Goal: Find specific page/section: Find specific page/section

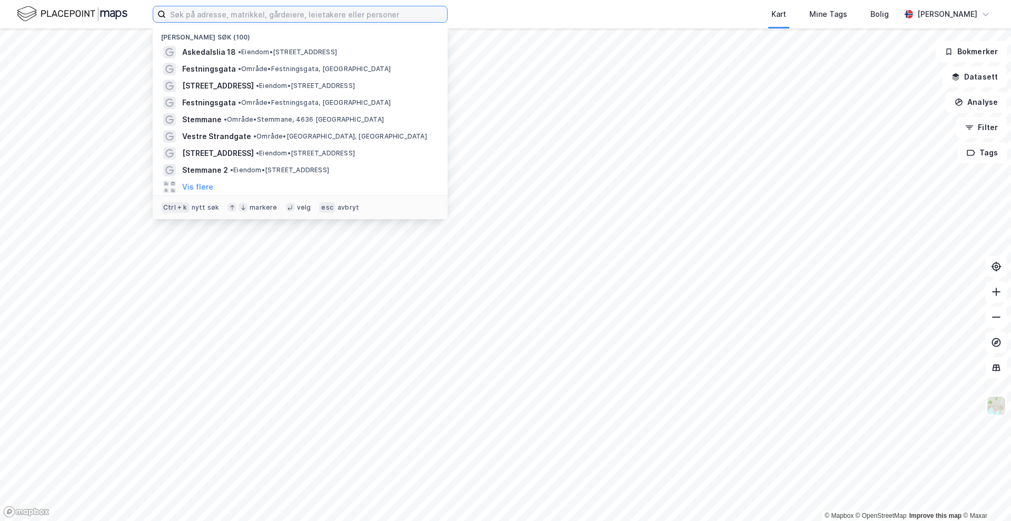
click at [192, 13] on input at bounding box center [306, 14] width 281 height 16
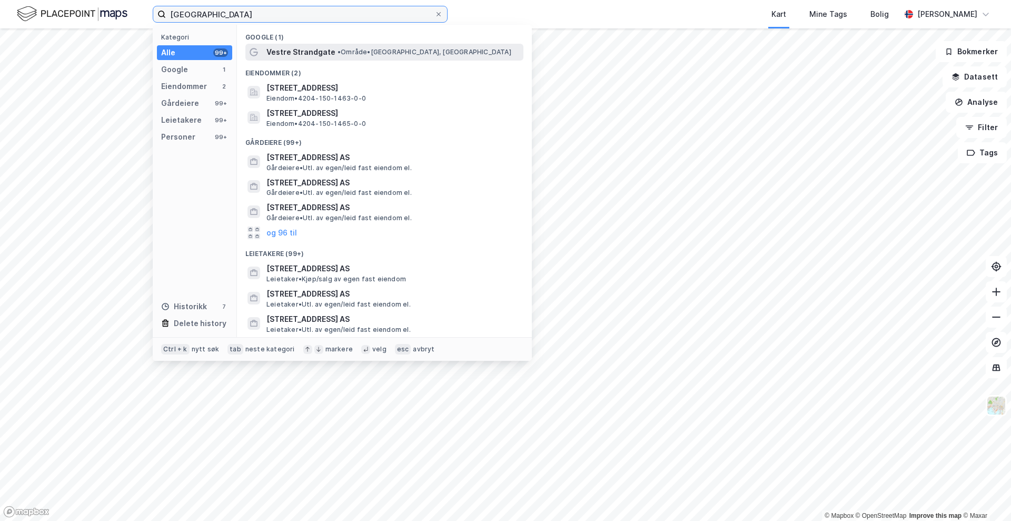
type input "[GEOGRAPHIC_DATA]"
click at [306, 47] on span "Vestre Strandgate" at bounding box center [300, 52] width 69 height 13
